Goal: Transaction & Acquisition: Purchase product/service

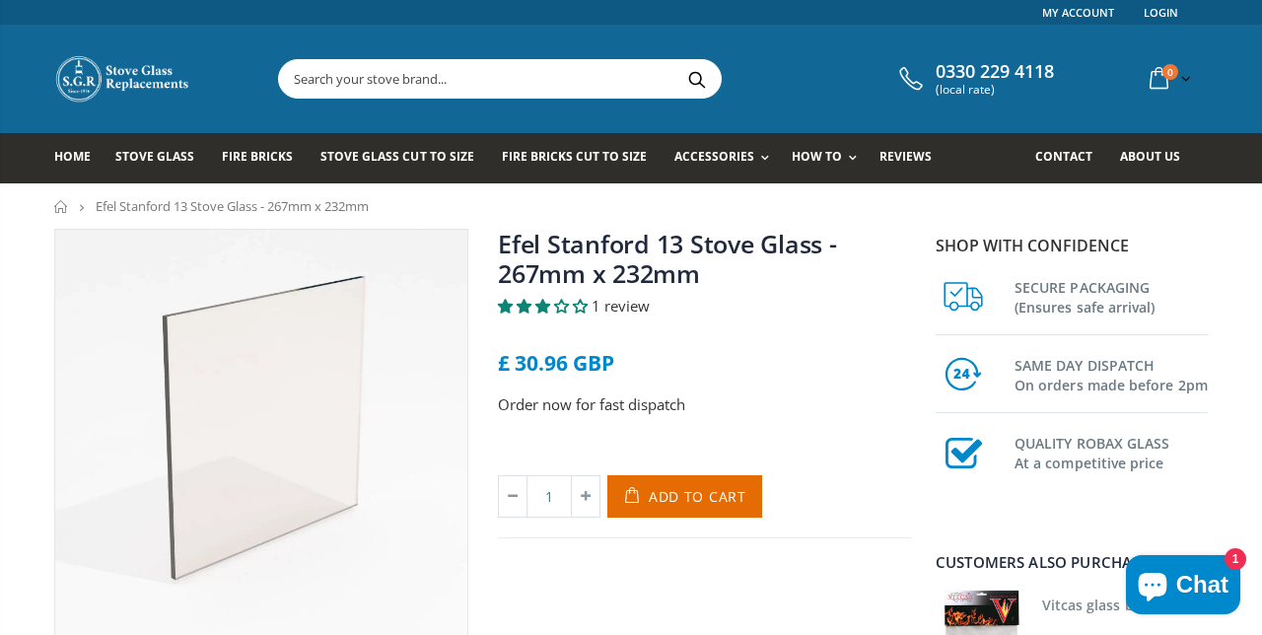
click at [585, 499] on icon at bounding box center [586, 496] width 28 height 40
type input "2"
click at [712, 501] on span "Add to Cart" at bounding box center [698, 496] width 98 height 19
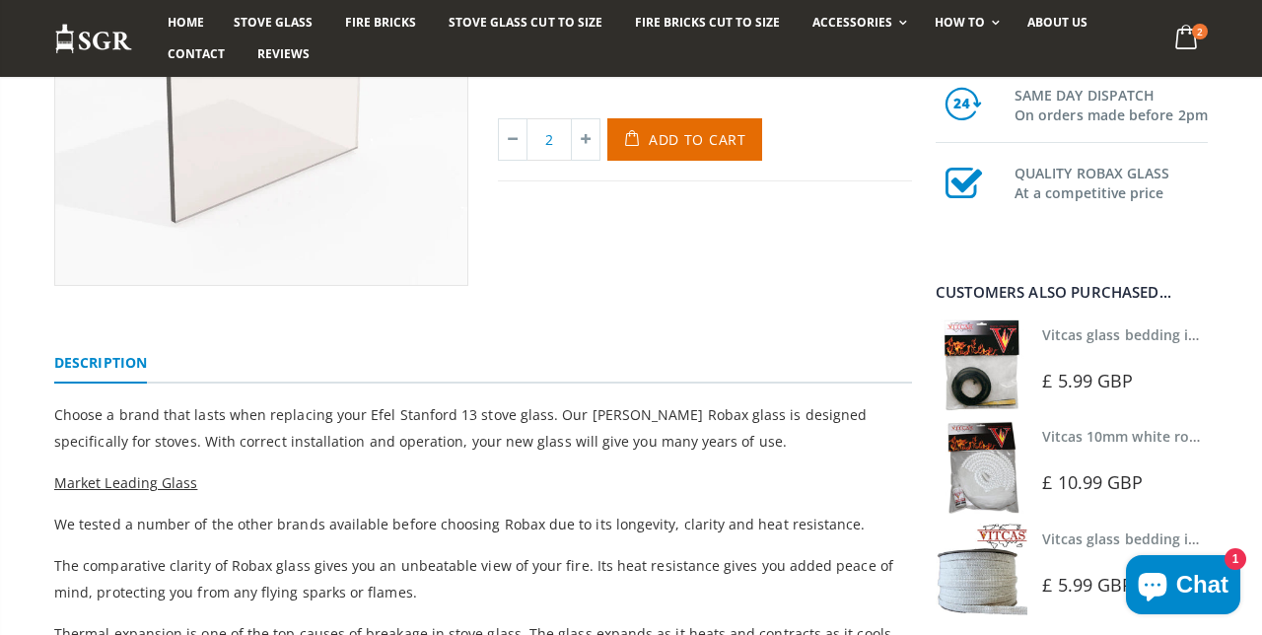
scroll to position [358, 0]
click at [1023, 615] on img at bounding box center [981, 569] width 92 height 92
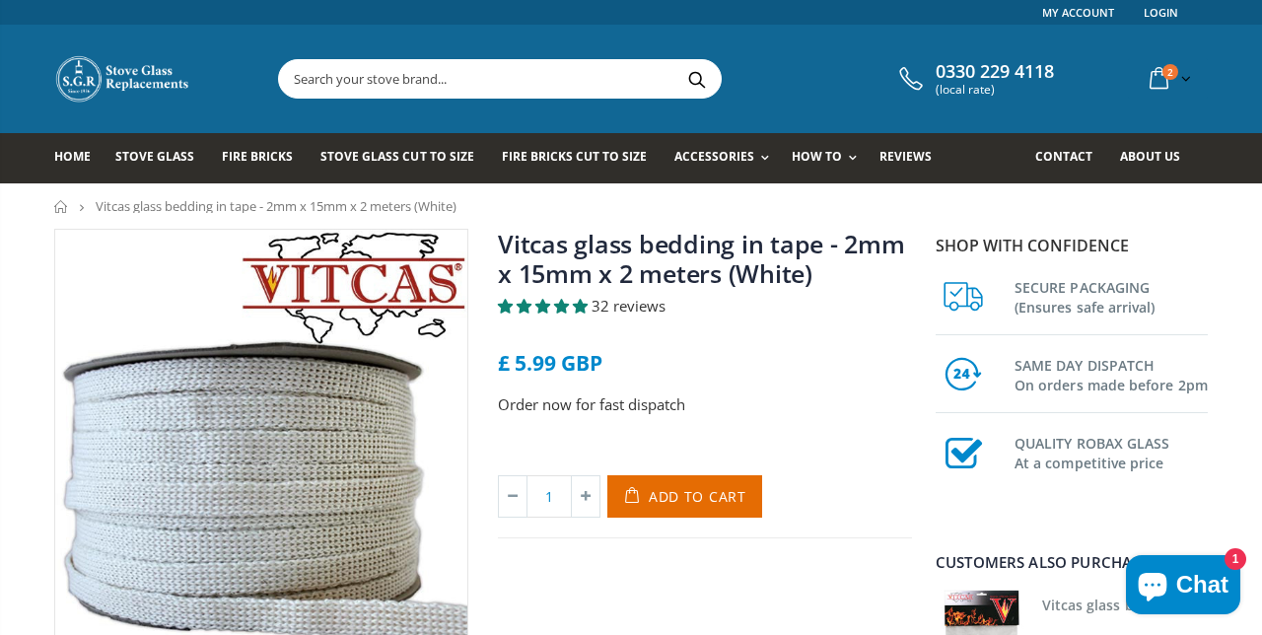
click at [693, 502] on span "Add to Cart" at bounding box center [698, 496] width 98 height 19
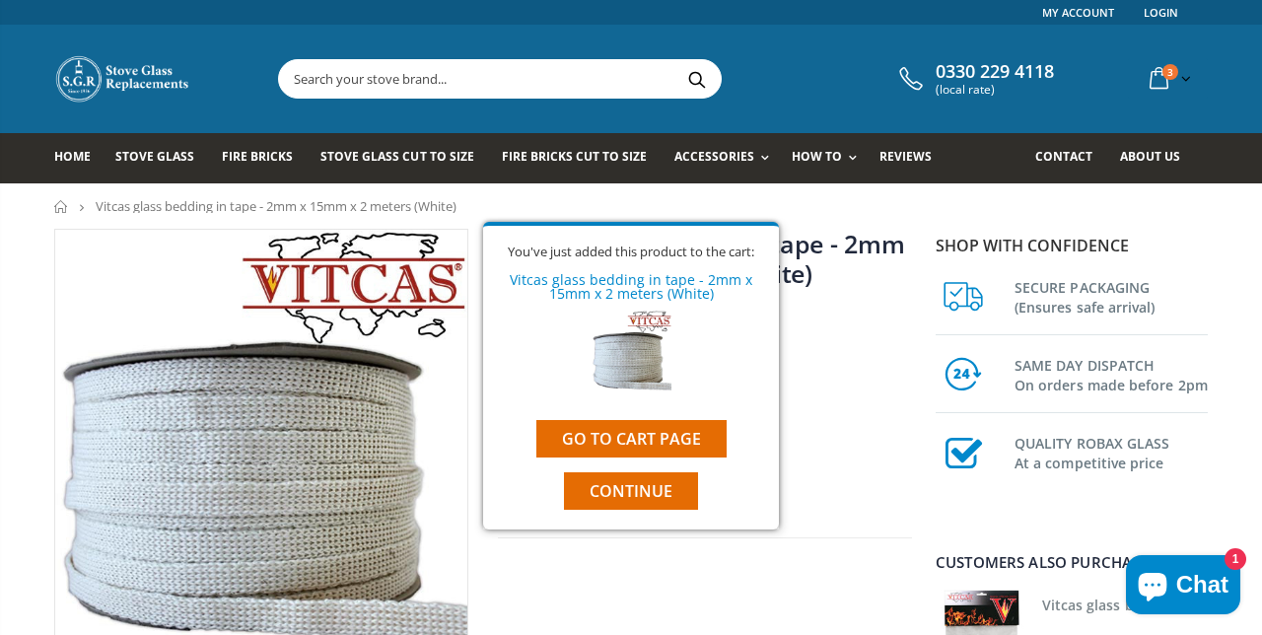
click at [668, 436] on link "Go to cart page" at bounding box center [631, 438] width 190 height 37
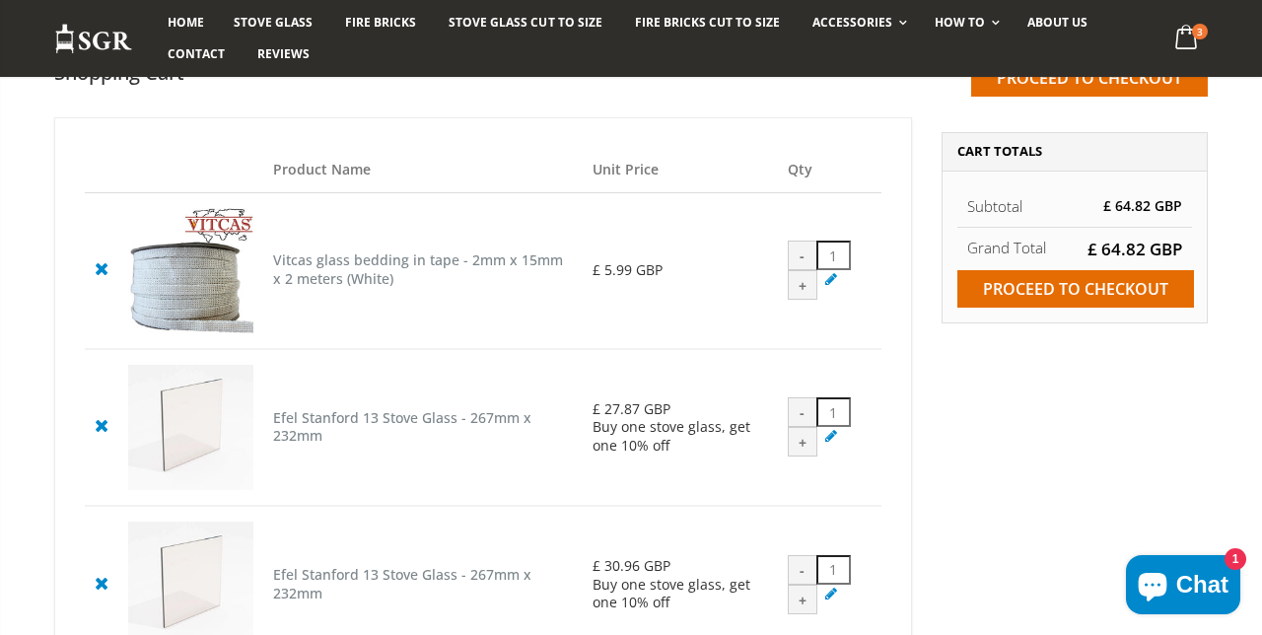
scroll to position [172, 0]
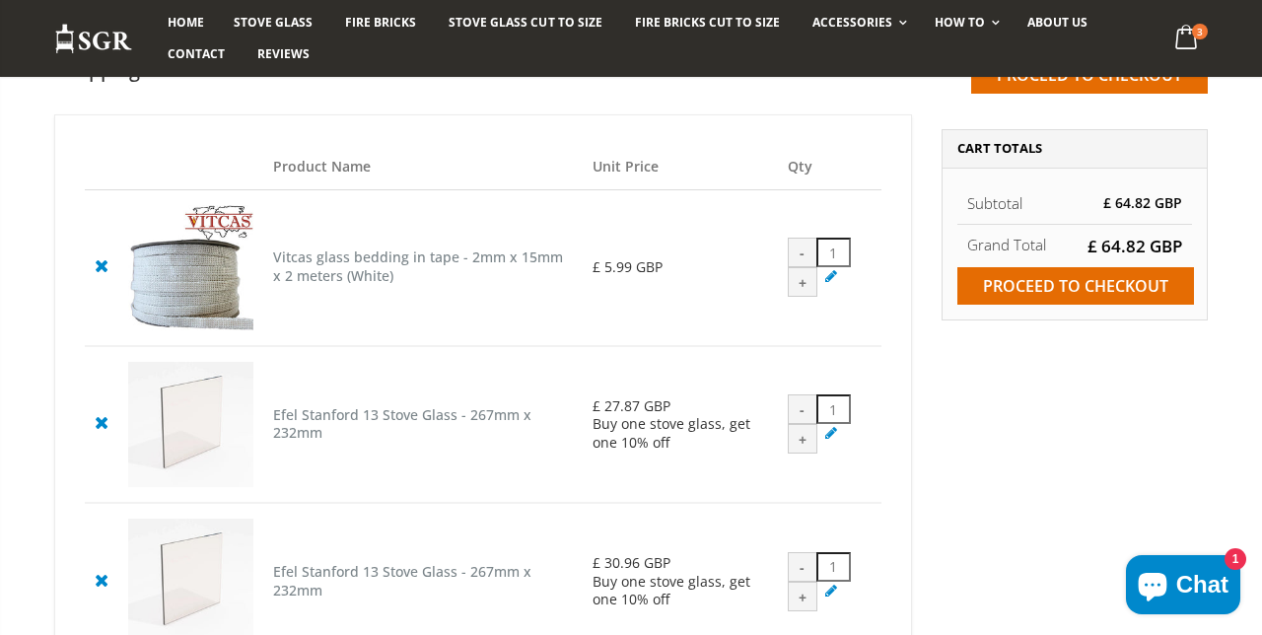
click at [1098, 294] on input "Proceed to checkout" at bounding box center [1075, 285] width 237 height 37
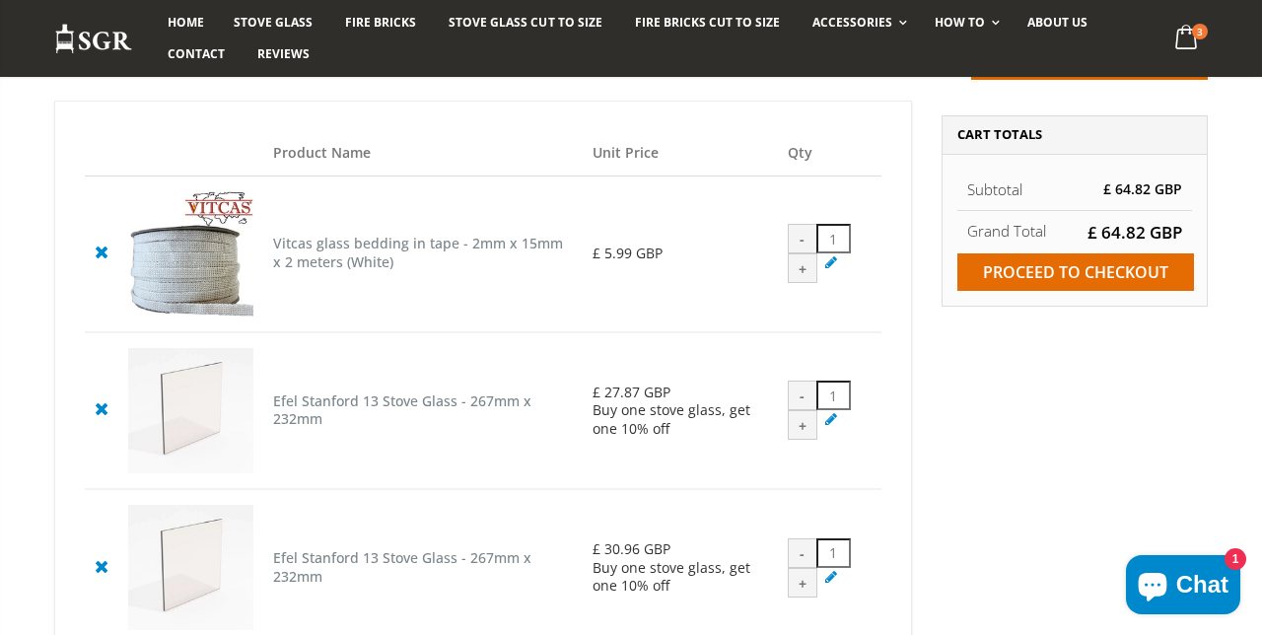
scroll to position [255, 0]
